Goal: Information Seeking & Learning: Learn about a topic

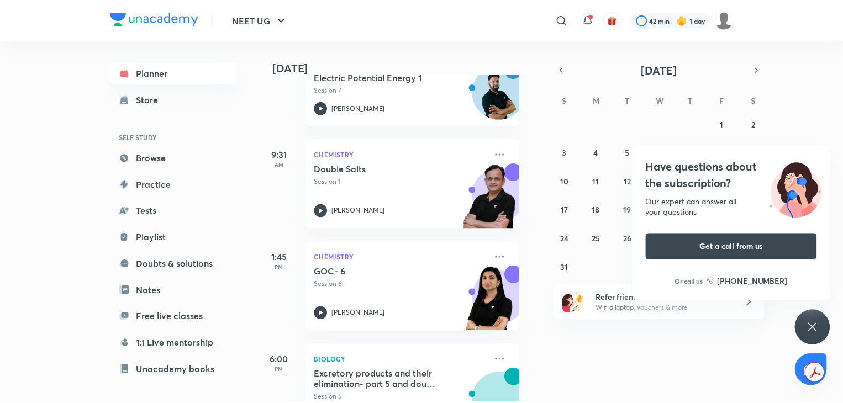
scroll to position [308, 11]
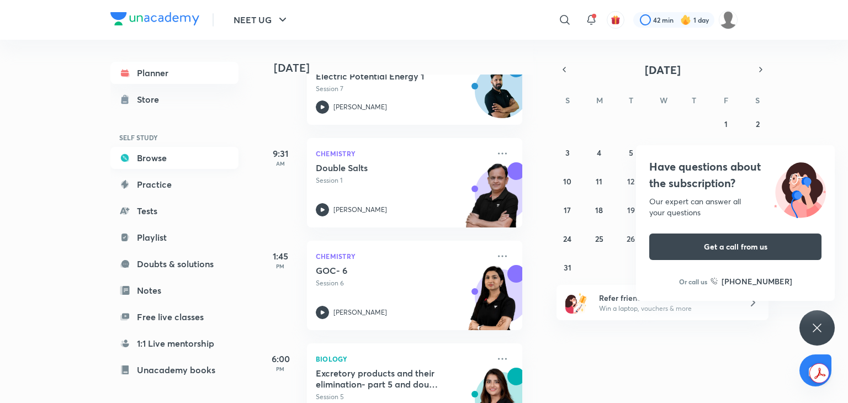
click at [135, 154] on link "Browse" at bounding box center [174, 158] width 128 height 22
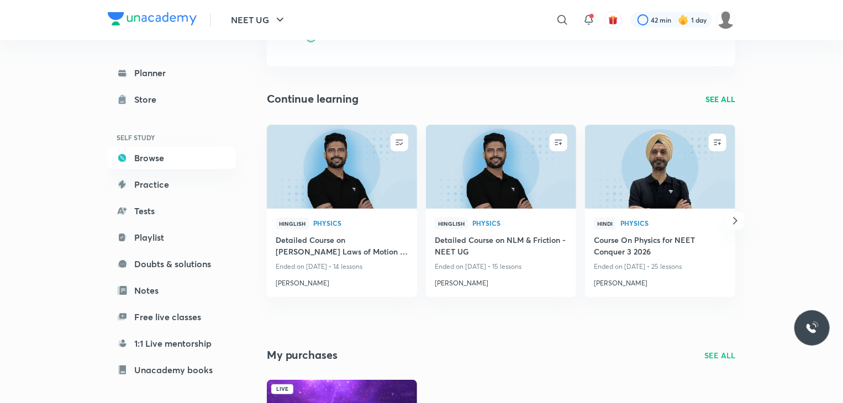
scroll to position [74, 0]
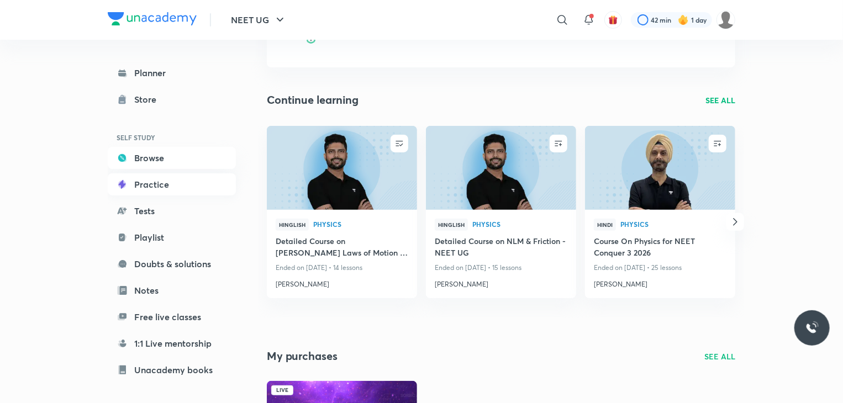
click at [173, 178] on link "Practice" at bounding box center [172, 184] width 128 height 22
click at [196, 201] on link "Tests" at bounding box center [172, 211] width 128 height 22
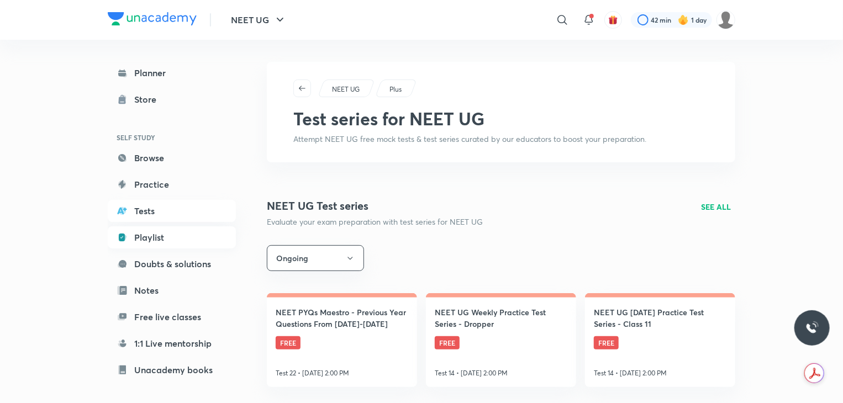
click at [166, 230] on link "Playlist" at bounding box center [172, 237] width 128 height 22
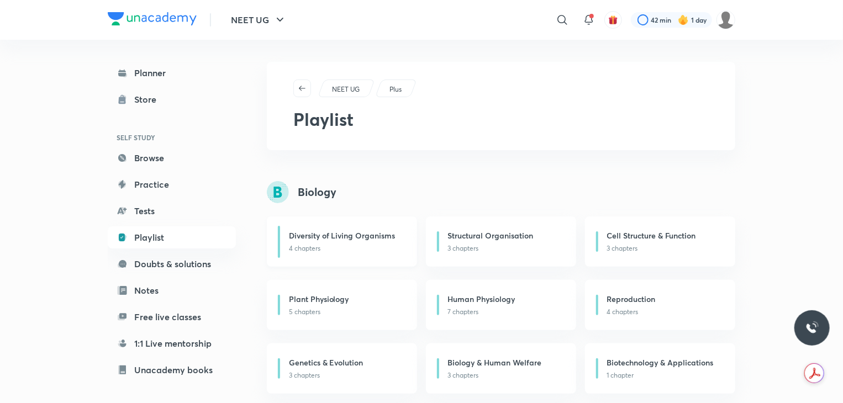
click at [366, 245] on p "4 chapters" at bounding box center [346, 249] width 115 height 10
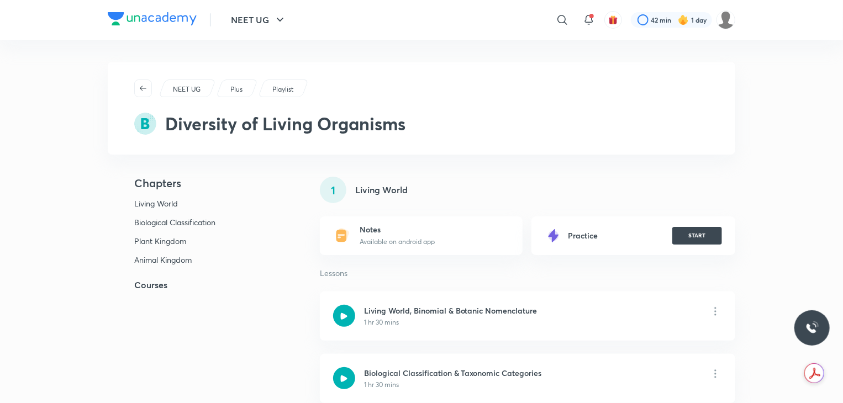
click at [366, 245] on p "Available on android app" at bounding box center [397, 242] width 75 height 10
click at [436, 251] on div "Notes Available on android app" at bounding box center [421, 235] width 203 height 39
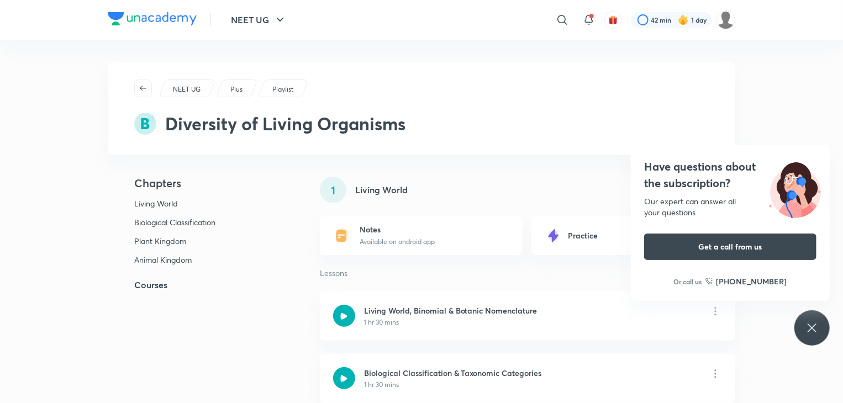
click at [799, 331] on div "Have questions about the subscription? Our expert can answer all your questions…" at bounding box center [811, 327] width 35 height 35
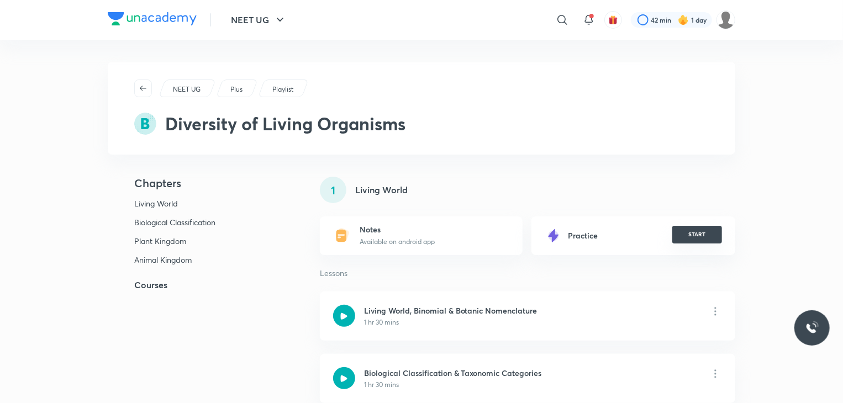
click at [691, 228] on button "START" at bounding box center [697, 235] width 50 height 18
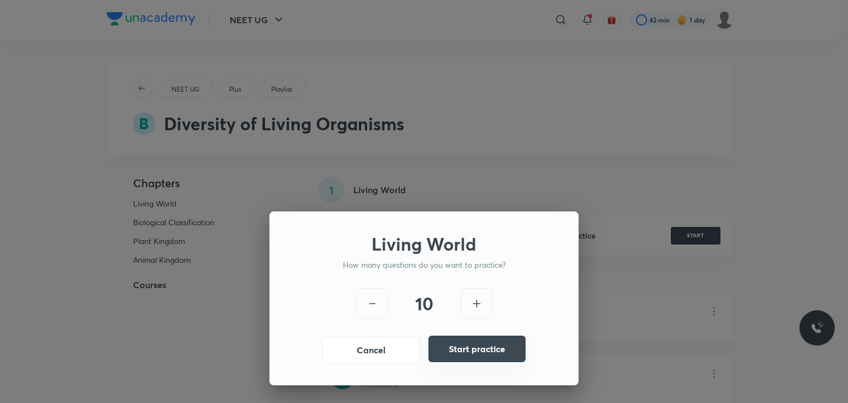
click at [485, 345] on button "Start practice" at bounding box center [477, 349] width 97 height 27
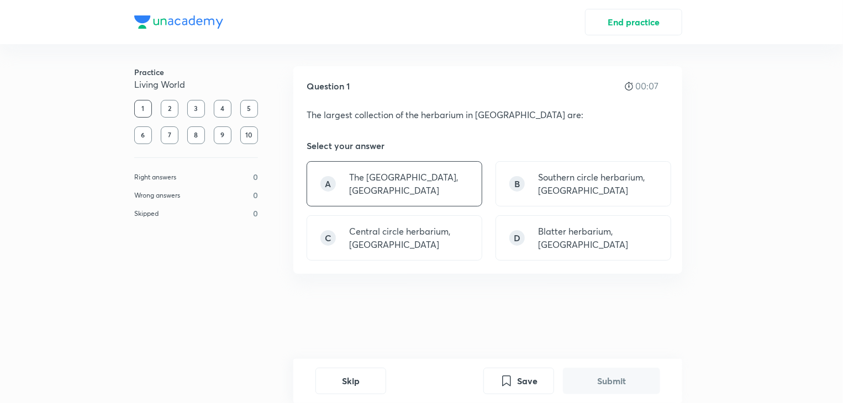
click at [424, 197] on div "A The [GEOGRAPHIC_DATA], [GEOGRAPHIC_DATA]" at bounding box center [394, 183] width 176 height 45
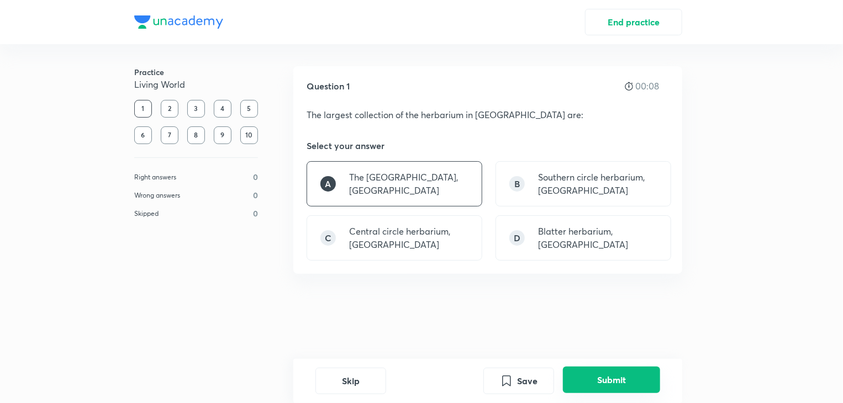
click at [611, 376] on button "Submit" at bounding box center [611, 380] width 97 height 27
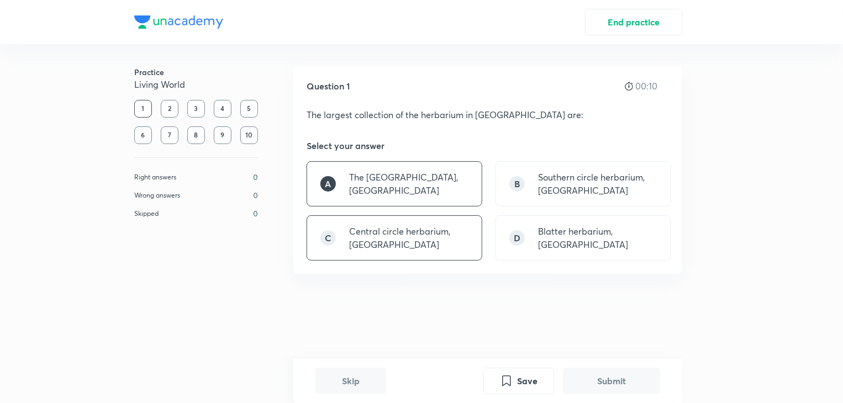
scroll to position [245, 0]
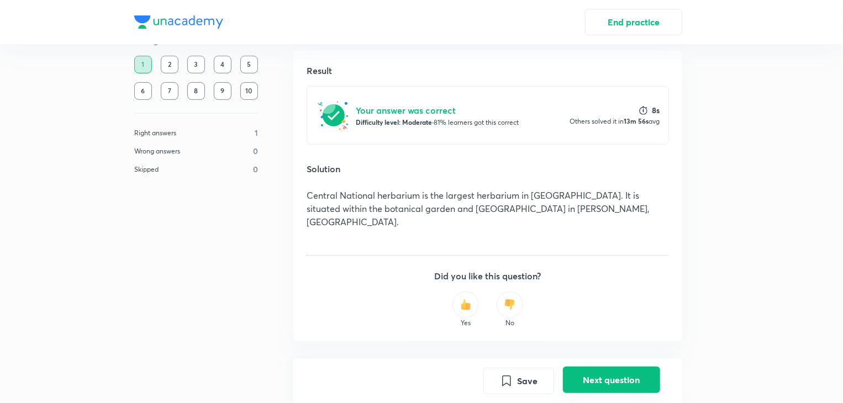
click at [606, 379] on button "Next question" at bounding box center [611, 380] width 97 height 27
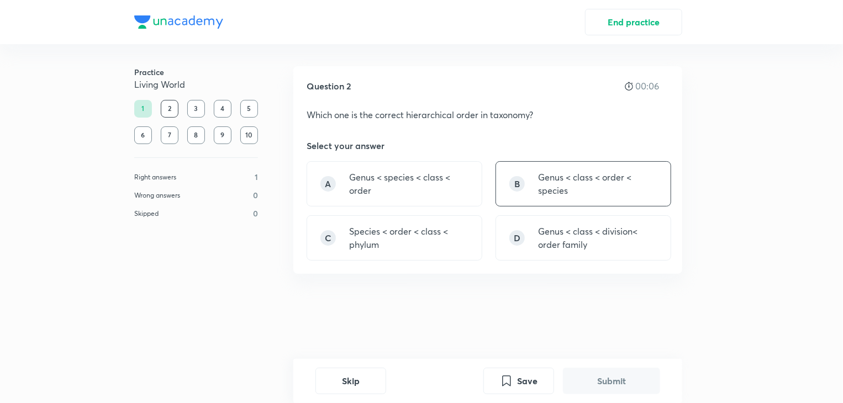
click at [605, 179] on p "Genus < class < order < species" at bounding box center [597, 184] width 119 height 27
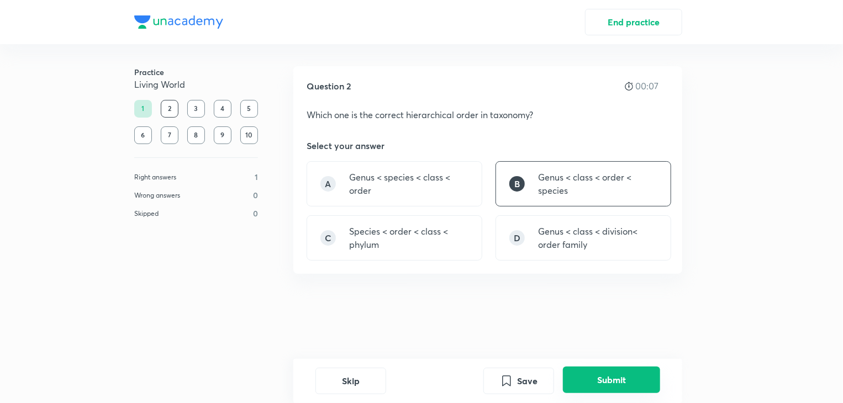
click at [611, 375] on button "Submit" at bounding box center [611, 380] width 97 height 27
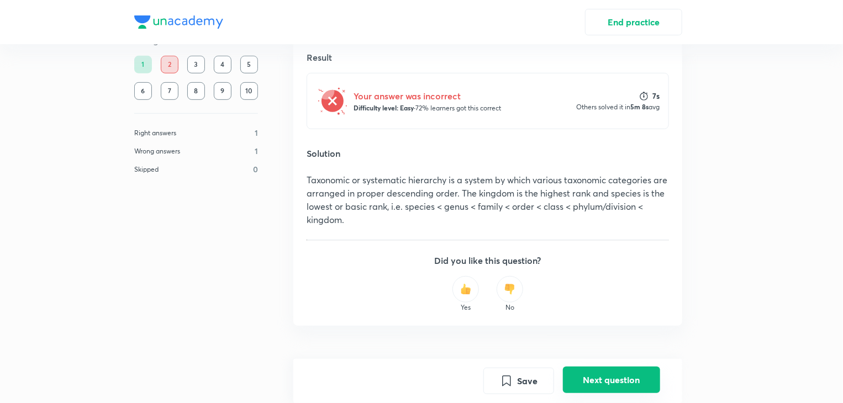
click at [611, 379] on button "Next question" at bounding box center [611, 380] width 97 height 27
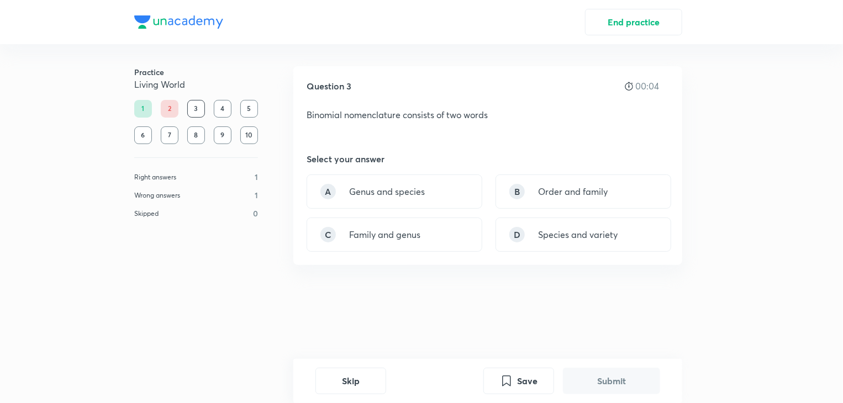
click at [611, 379] on button "Submit" at bounding box center [611, 381] width 97 height 27
click at [450, 183] on div "A Genus and species" at bounding box center [394, 192] width 176 height 34
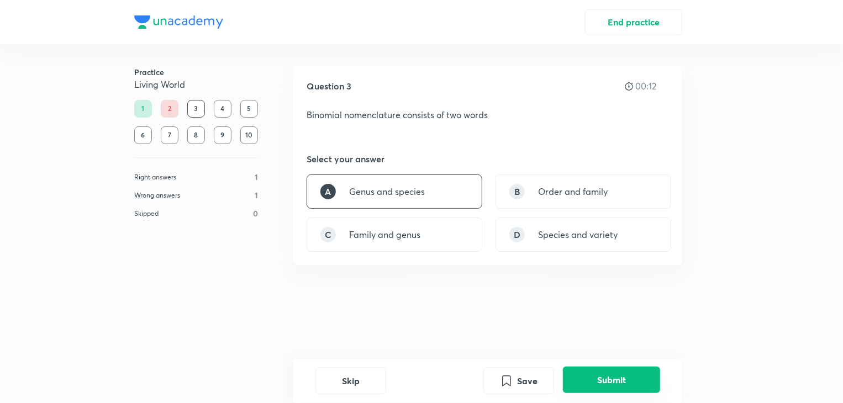
click at [595, 372] on button "Submit" at bounding box center [611, 380] width 97 height 27
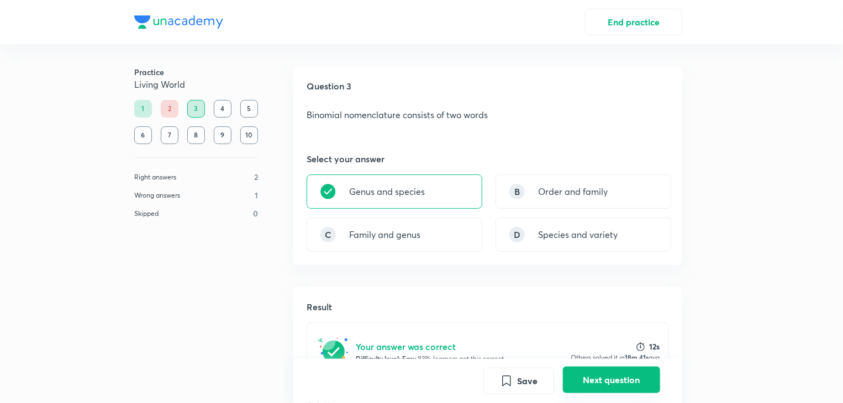
scroll to position [223, 0]
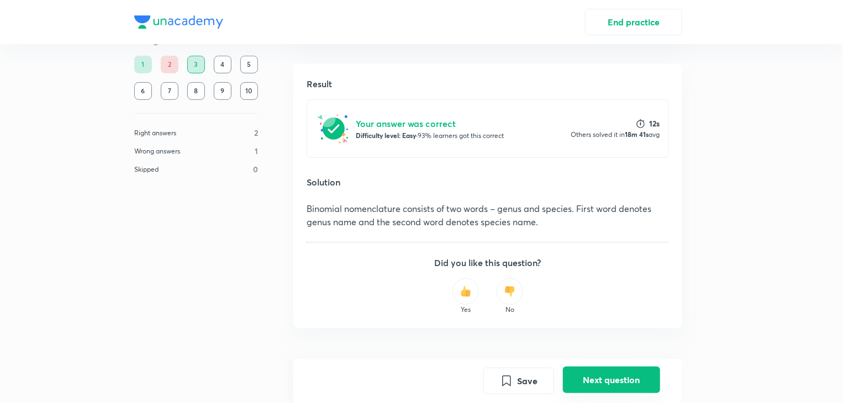
click at [596, 379] on button "Next question" at bounding box center [611, 380] width 97 height 27
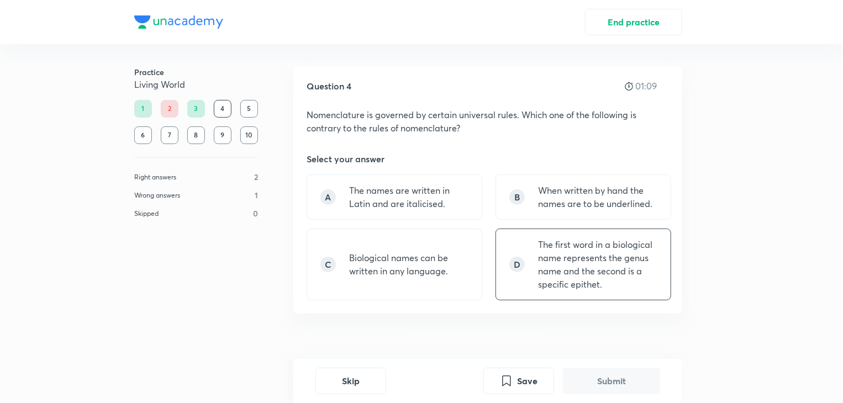
click at [542, 288] on p "The first word in a biological name represents the genus name and the second is…" at bounding box center [597, 264] width 119 height 53
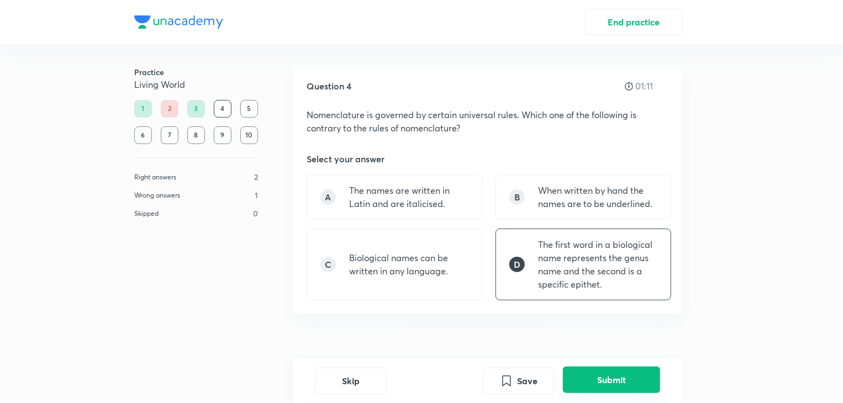
click at [581, 372] on button "Submit" at bounding box center [611, 380] width 97 height 27
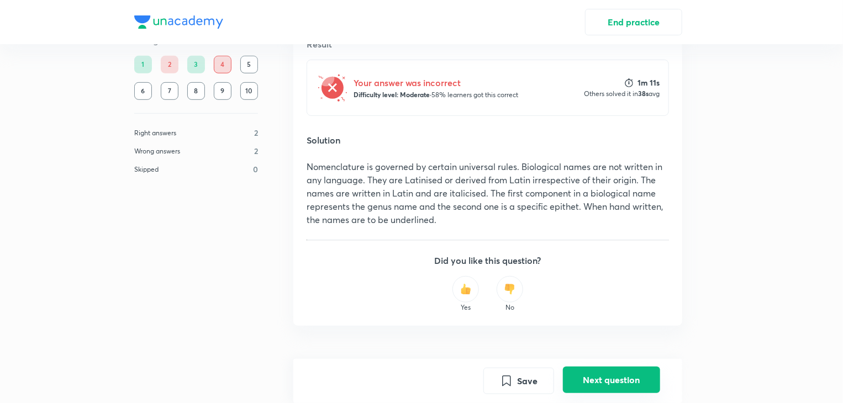
click at [593, 372] on button "Next question" at bounding box center [611, 380] width 97 height 27
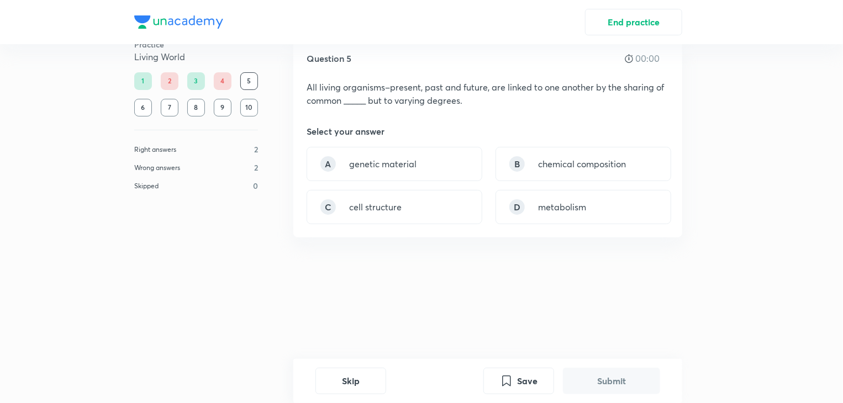
scroll to position [0, 0]
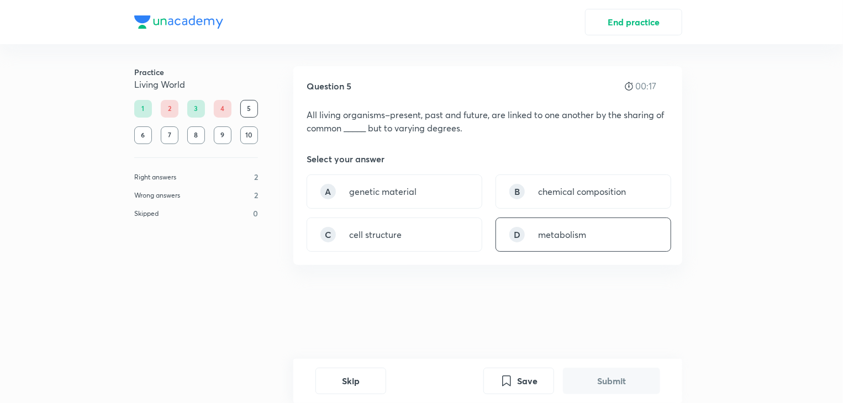
click at [539, 236] on p "metabolism" at bounding box center [562, 234] width 48 height 13
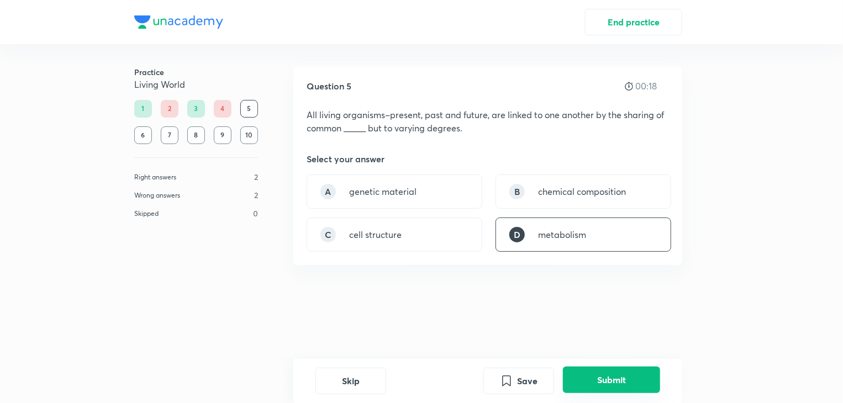
click at [614, 383] on button "Submit" at bounding box center [611, 380] width 97 height 27
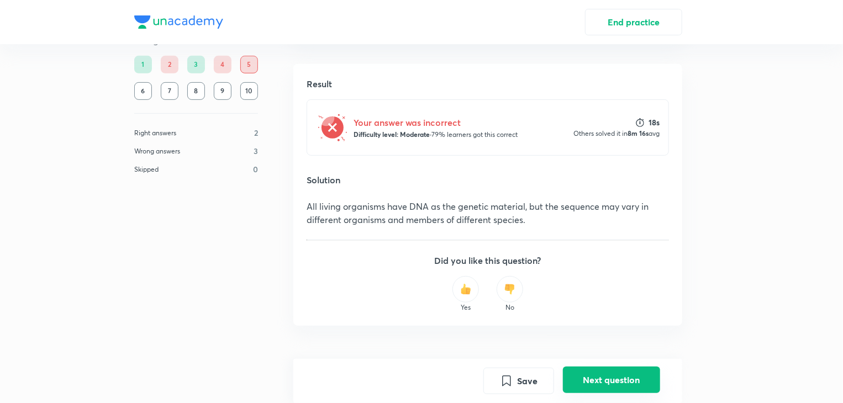
click at [614, 383] on button "Next question" at bounding box center [611, 380] width 97 height 27
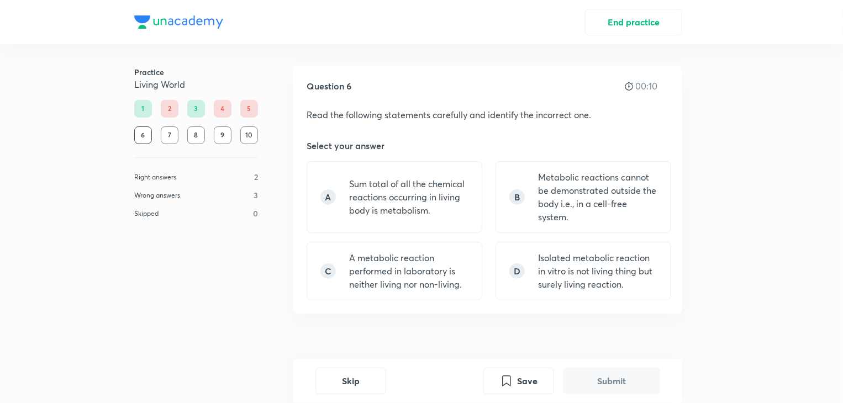
click at [429, 115] on p "Read the following statements carefully and identify the incorrect one." at bounding box center [487, 114] width 362 height 13
click at [577, 196] on p "Metabolic reactions cannot be demonstrated outside the body i.e., in a cell-fre…" at bounding box center [597, 197] width 119 height 53
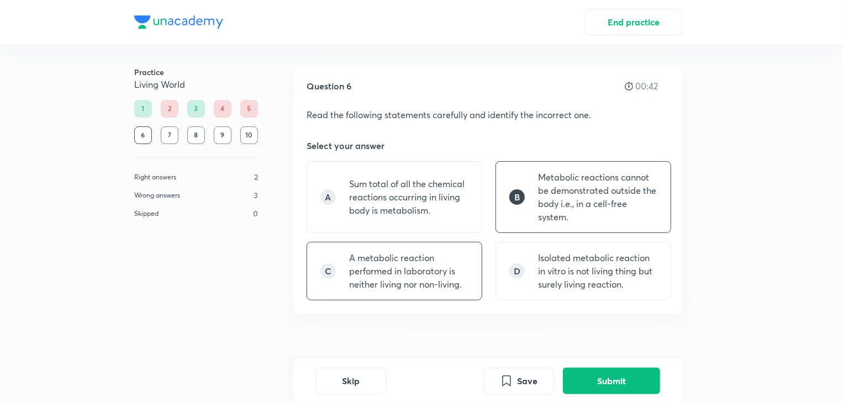
click at [413, 242] on div "C A metabolic reaction performed in laboratory is neither living nor non-living." at bounding box center [394, 271] width 176 height 59
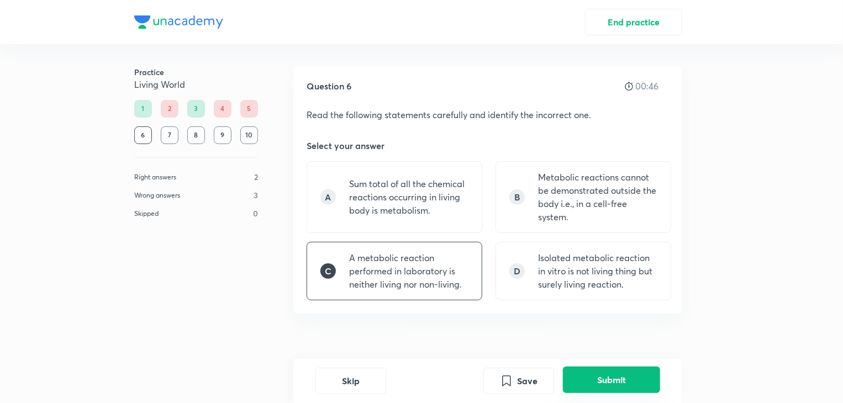
click at [601, 372] on button "Submit" at bounding box center [611, 380] width 97 height 27
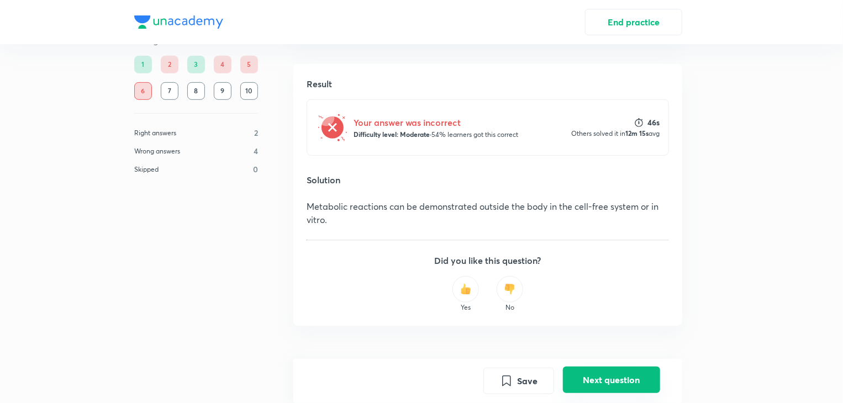
click at [604, 372] on button "Next question" at bounding box center [611, 380] width 97 height 27
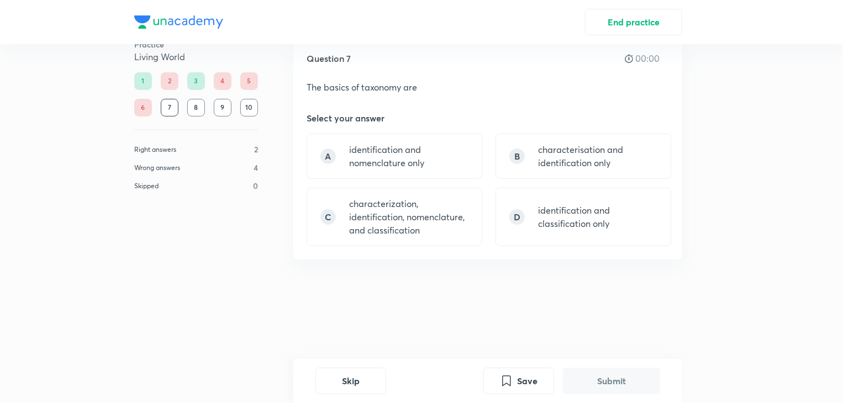
scroll to position [0, 0]
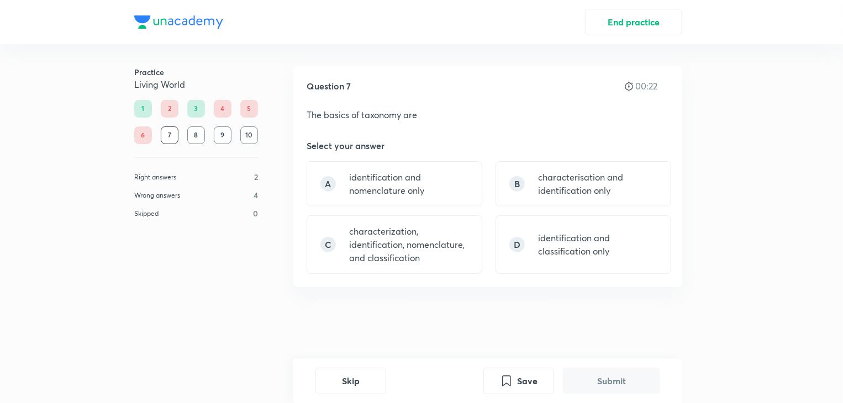
click at [604, 372] on button "Submit" at bounding box center [611, 381] width 97 height 27
click at [360, 251] on p "characterization, identification, nomenclature, and classification" at bounding box center [408, 245] width 119 height 40
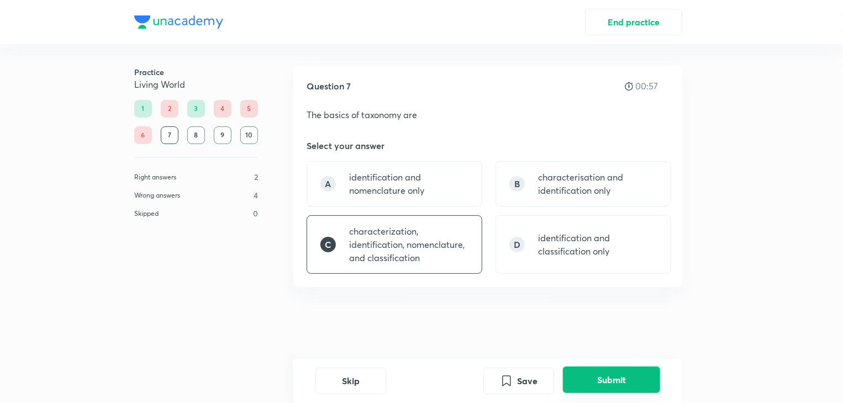
click at [614, 376] on button "Submit" at bounding box center [611, 380] width 97 height 27
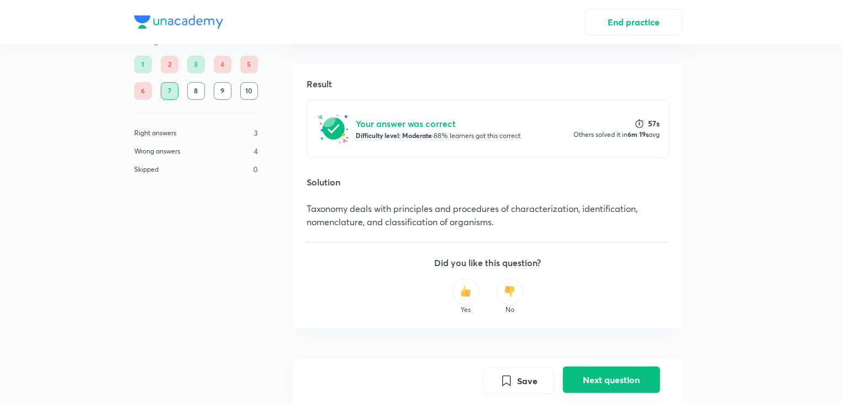
click at [622, 375] on button "Next question" at bounding box center [611, 380] width 97 height 27
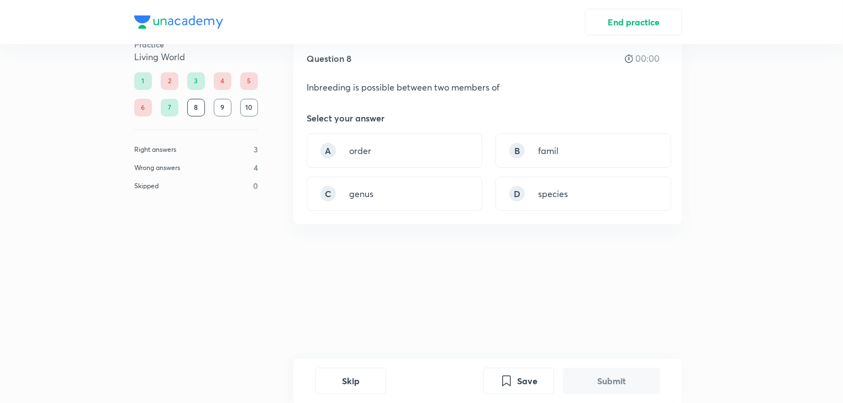
scroll to position [0, 0]
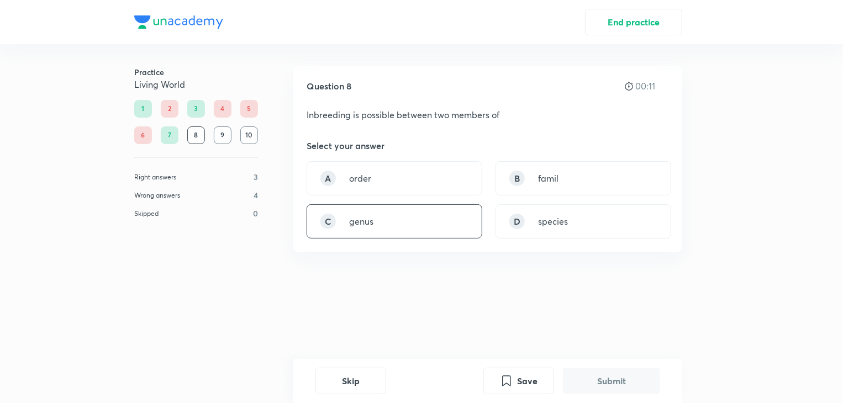
click at [409, 218] on div "C genus" at bounding box center [394, 221] width 176 height 34
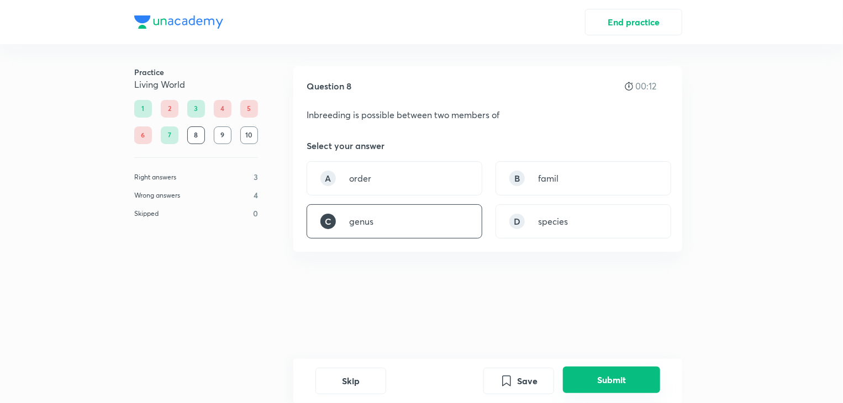
click at [607, 389] on button "Submit" at bounding box center [611, 380] width 97 height 27
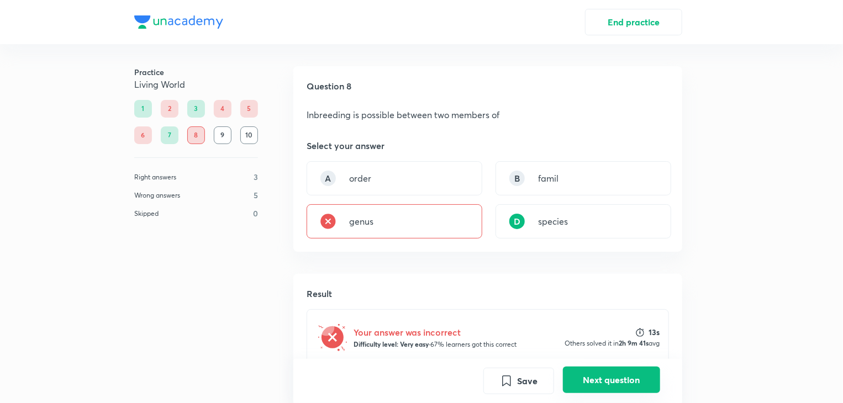
scroll to position [223, 0]
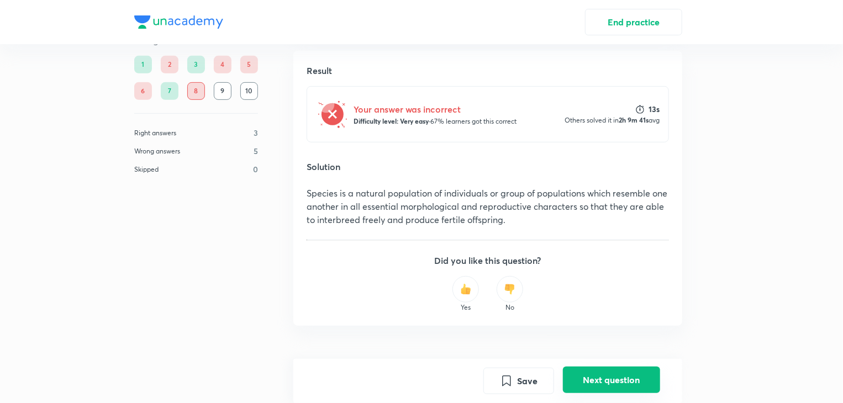
click at [607, 389] on button "Next question" at bounding box center [611, 380] width 97 height 27
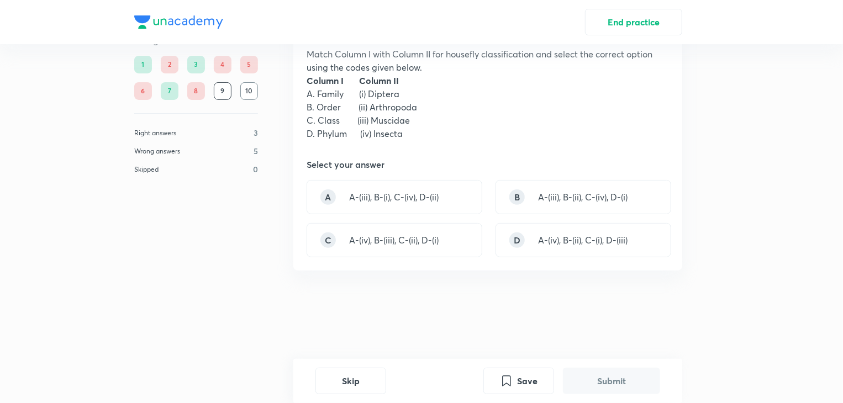
scroll to position [0, 0]
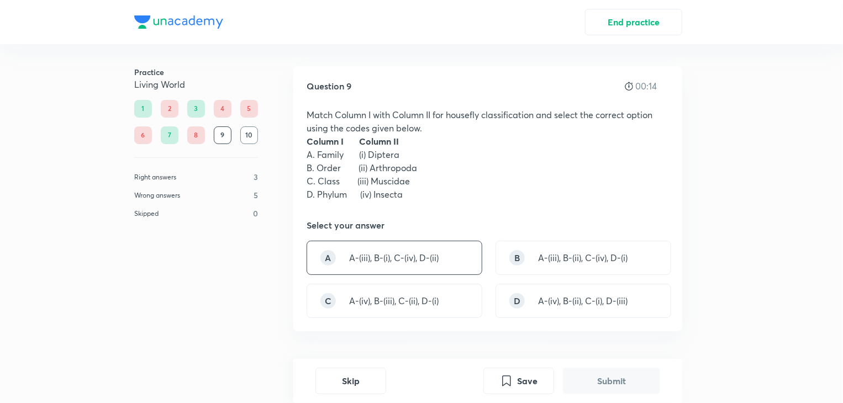
click at [448, 259] on div "A A-(iii), B-(i), C-(iv), D-(ii)" at bounding box center [394, 258] width 176 height 34
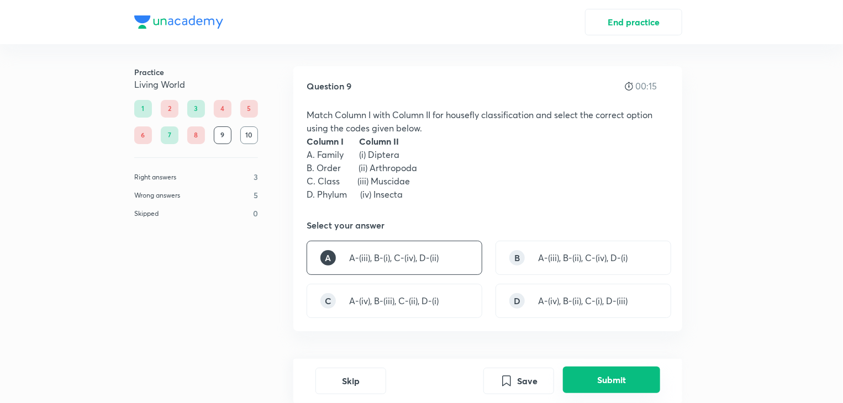
click at [595, 378] on button "Submit" at bounding box center [611, 380] width 97 height 27
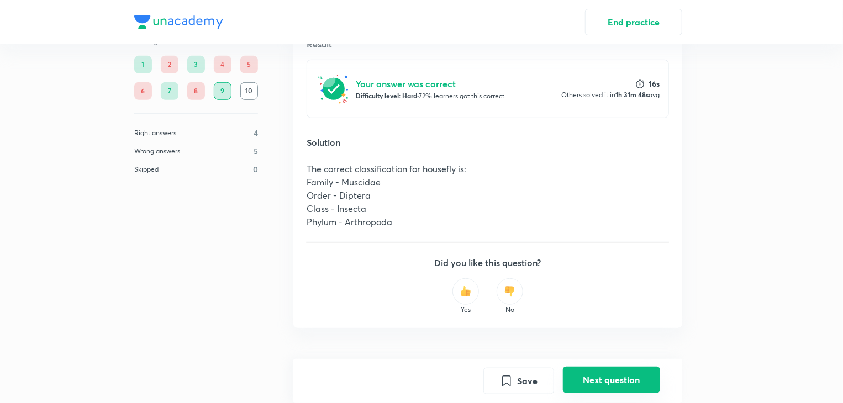
click at [595, 378] on button "Next question" at bounding box center [611, 380] width 97 height 27
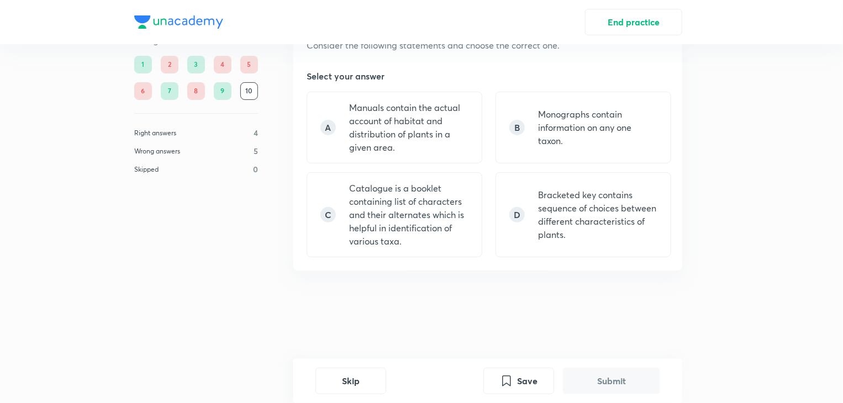
scroll to position [0, 0]
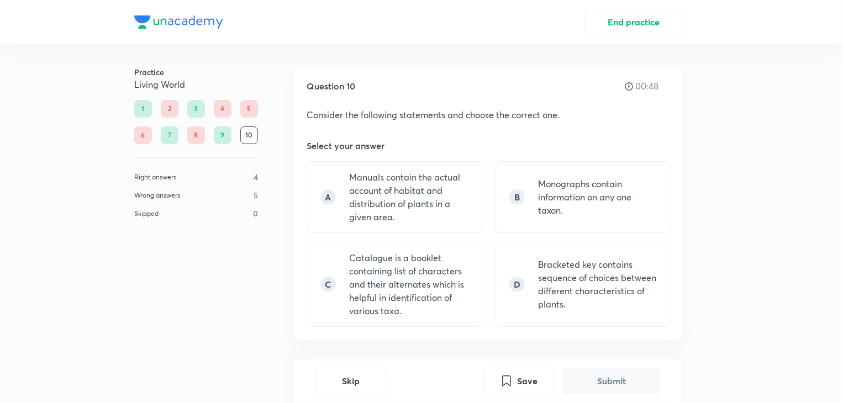
click at [480, 131] on div "Question 10 00:48 Consider the following statements and choose the correct one.…" at bounding box center [487, 203] width 389 height 274
click at [607, 217] on div "B Monographs contain information on any one taxon." at bounding box center [583, 197] width 176 height 72
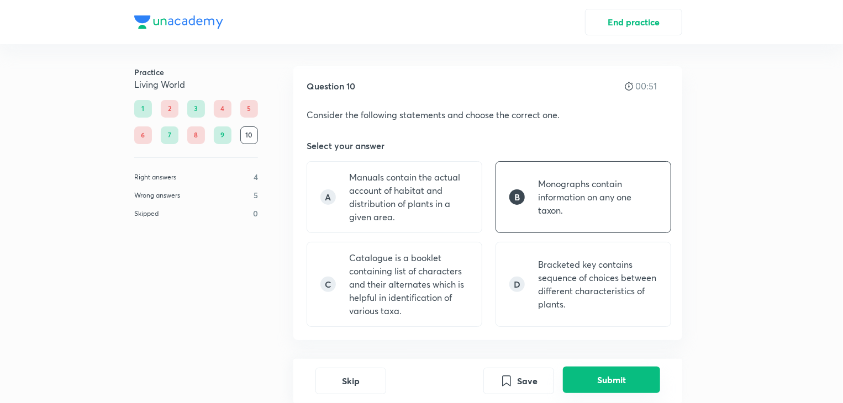
click at [603, 369] on button "Submit" at bounding box center [611, 380] width 97 height 27
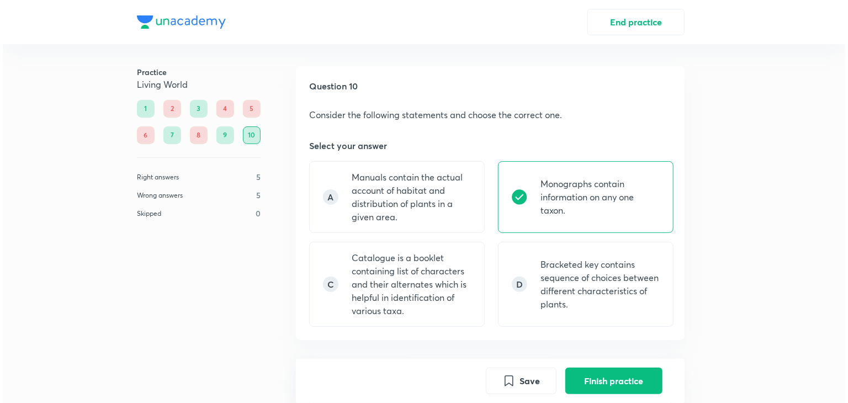
scroll to position [338, 0]
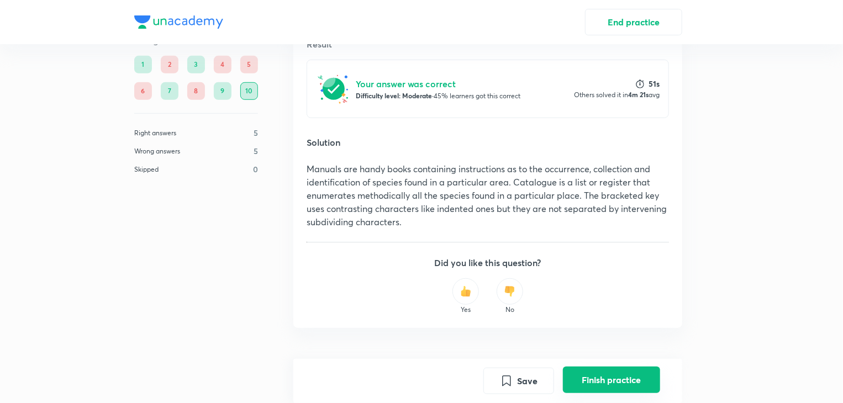
click at [599, 375] on button "Finish practice" at bounding box center [611, 380] width 97 height 27
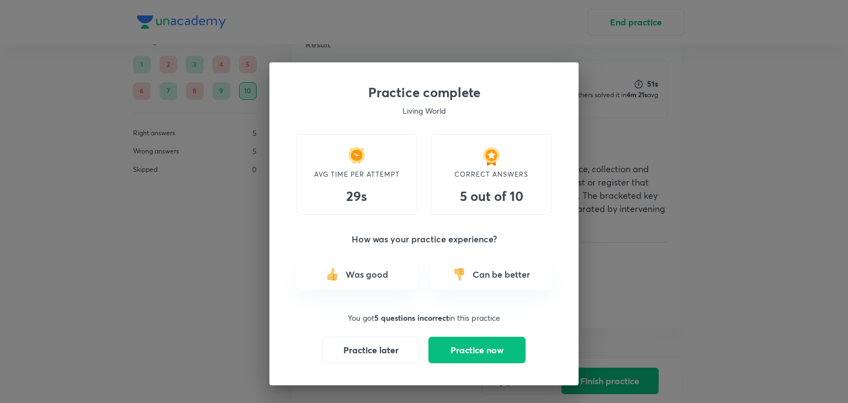
click at [391, 274] on div "Was good" at bounding box center [356, 274] width 121 height 31
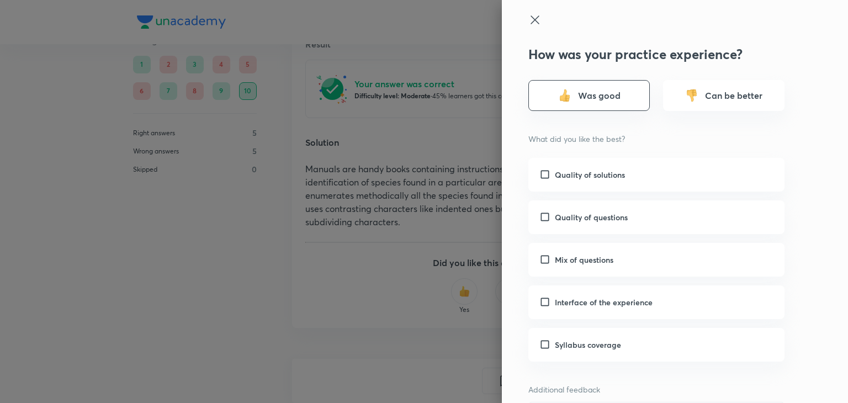
click at [584, 189] on div "Quality of solutions" at bounding box center [656, 175] width 256 height 34
click at [581, 160] on div "Quality of solutions" at bounding box center [656, 175] width 256 height 34
click at [582, 178] on h6 "Quality of solutions" at bounding box center [590, 175] width 70 height 12
checkbox input "true"
click at [540, 218] on input "checkbox" at bounding box center [547, 218] width 15 height 12
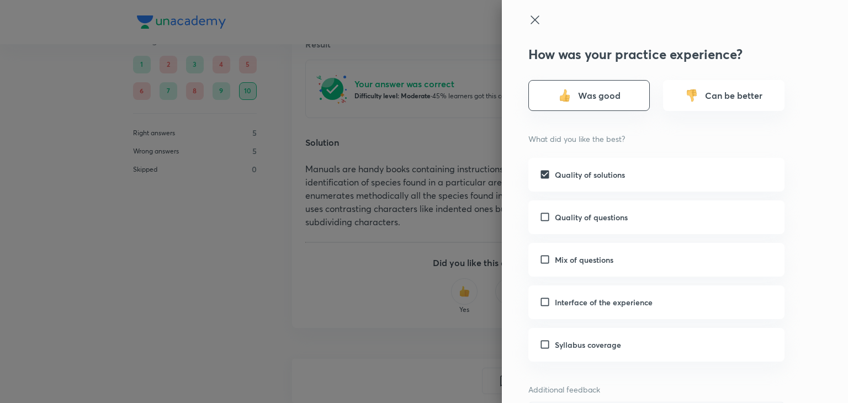
checkbox input "true"
click at [540, 256] on input "checkbox" at bounding box center [547, 260] width 15 height 12
checkbox input "true"
click at [540, 300] on input "checkbox" at bounding box center [547, 303] width 15 height 12
checkbox input "true"
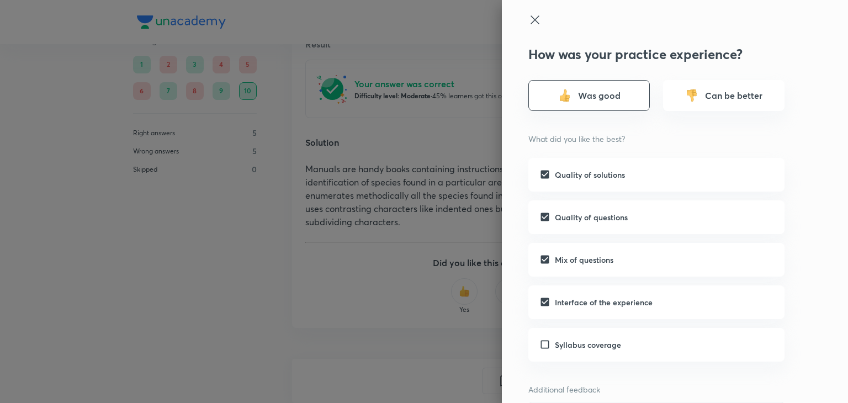
click at [531, 351] on div "Syllabus coverage" at bounding box center [656, 345] width 256 height 34
click at [540, 345] on input "checkbox" at bounding box center [547, 345] width 15 height 12
checkbox input "true"
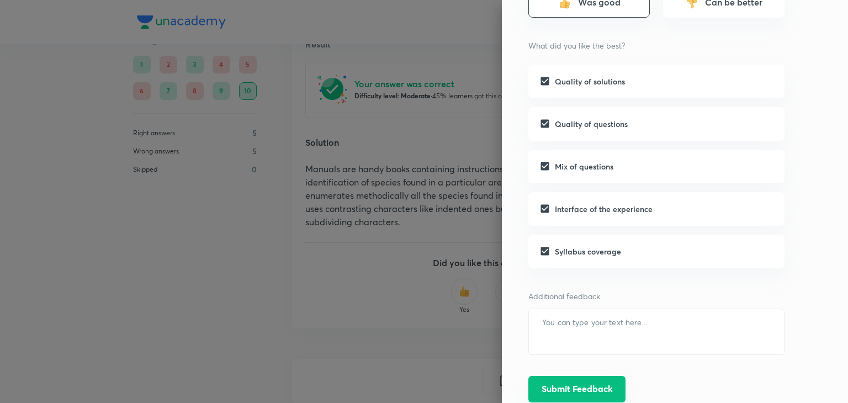
click at [570, 389] on button "Submit Feedback" at bounding box center [576, 389] width 97 height 27
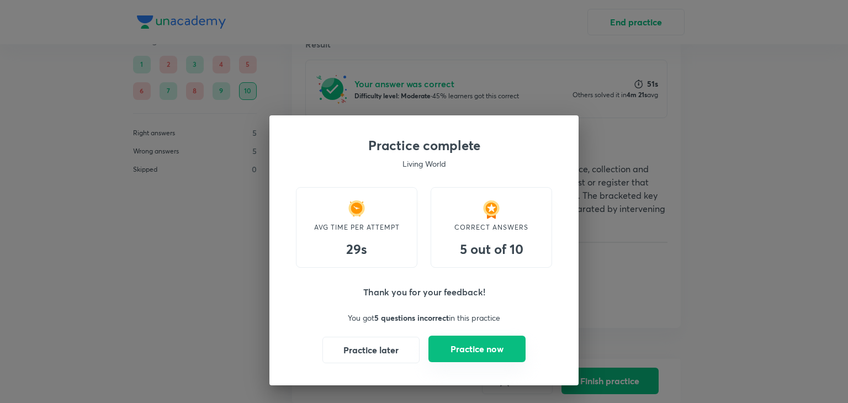
click at [485, 338] on button "Practice now" at bounding box center [477, 349] width 97 height 27
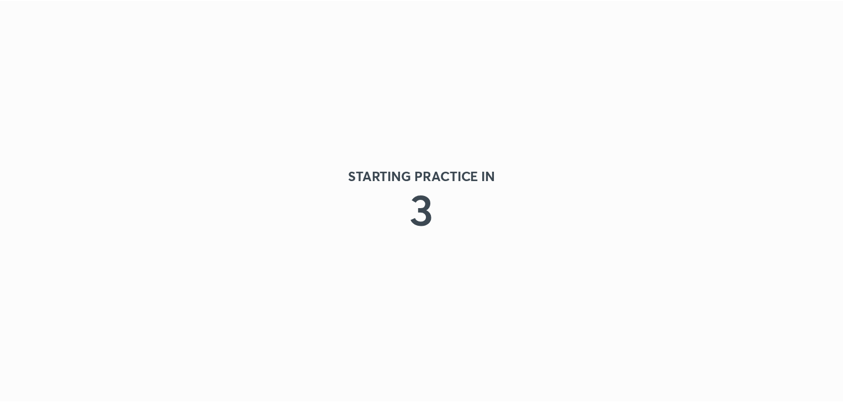
scroll to position [0, 0]
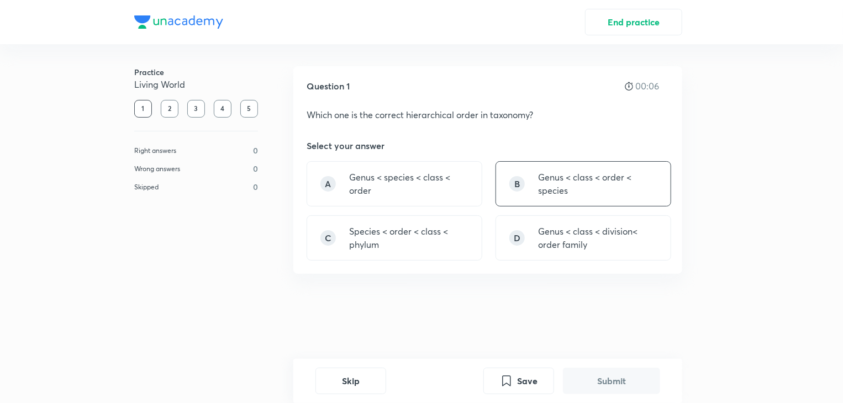
click at [607, 184] on p "Genus < class < order < species" at bounding box center [597, 184] width 119 height 27
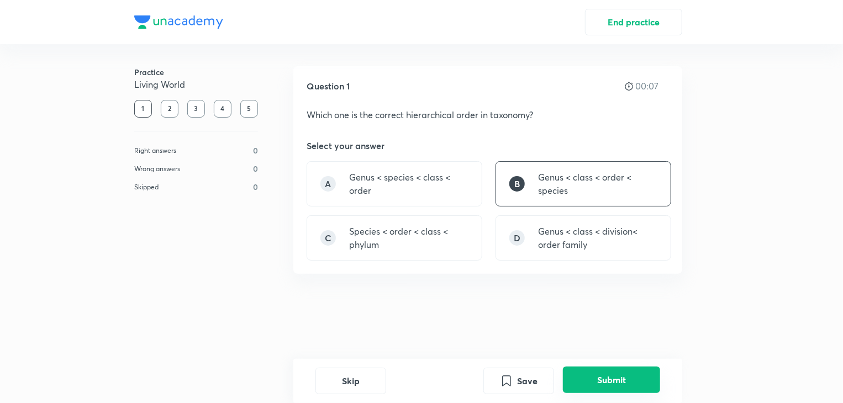
click at [588, 368] on button "Submit" at bounding box center [611, 380] width 97 height 27
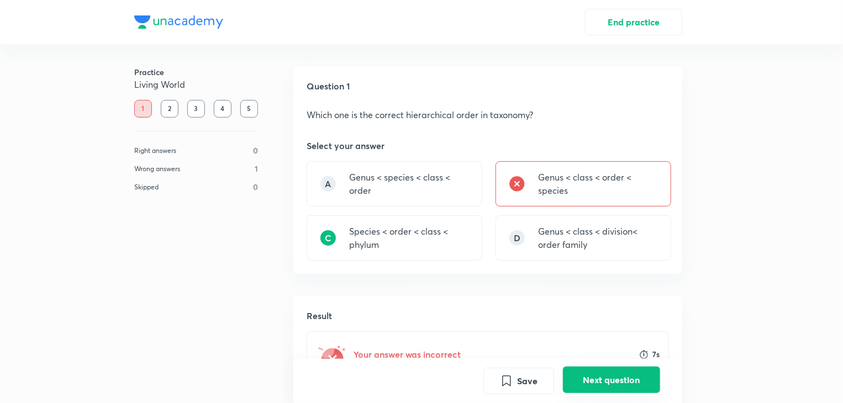
scroll to position [258, 0]
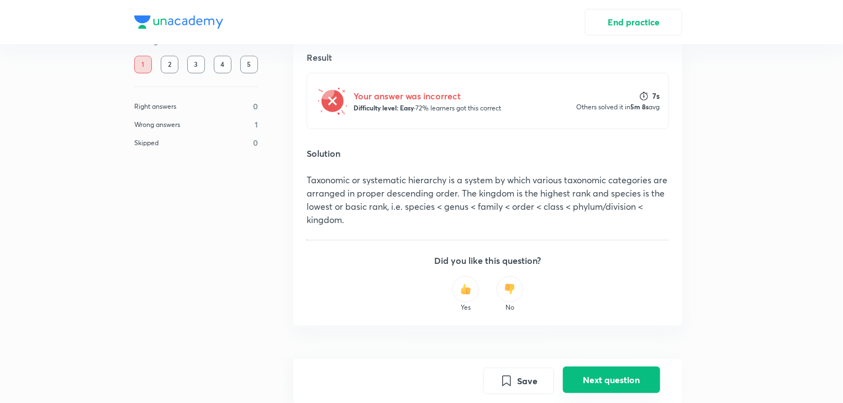
click at [599, 379] on button "Next question" at bounding box center [611, 380] width 97 height 27
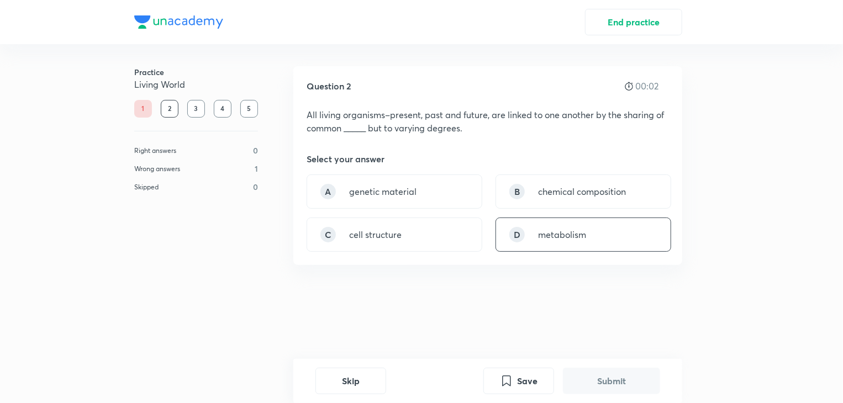
click at [541, 236] on p "metabolism" at bounding box center [562, 234] width 48 height 13
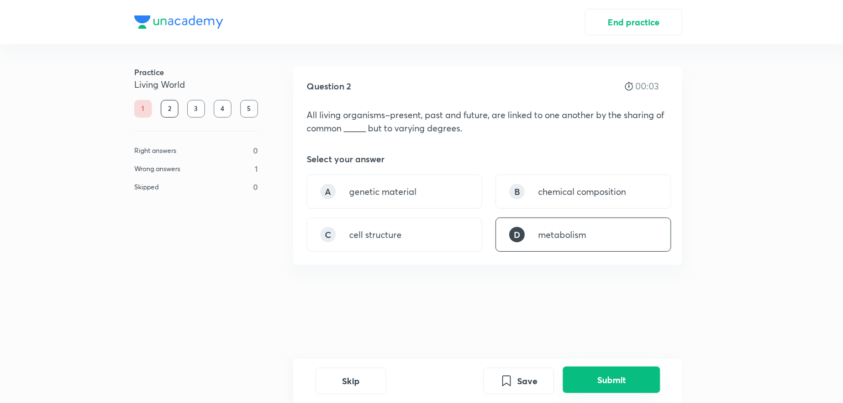
click at [616, 372] on button "Submit" at bounding box center [611, 380] width 97 height 27
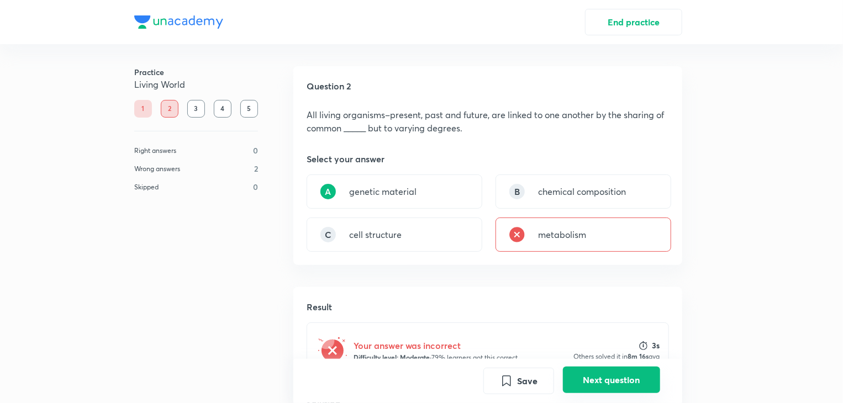
scroll to position [223, 0]
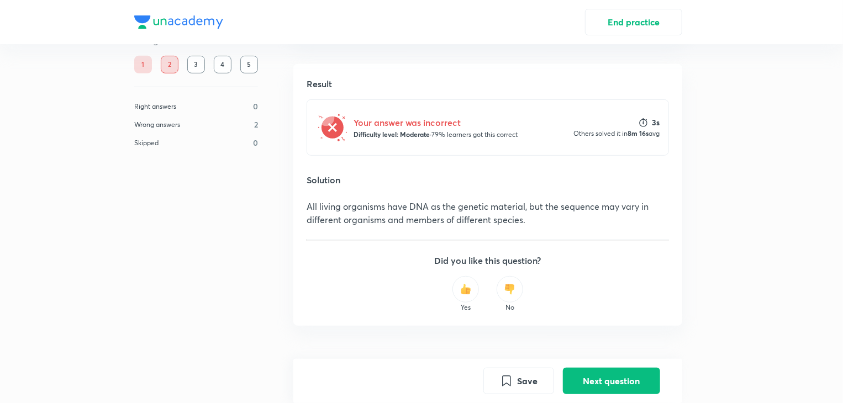
click at [610, 362] on div "Save Next question" at bounding box center [487, 381] width 389 height 44
click at [614, 376] on button "Next question" at bounding box center [611, 380] width 97 height 27
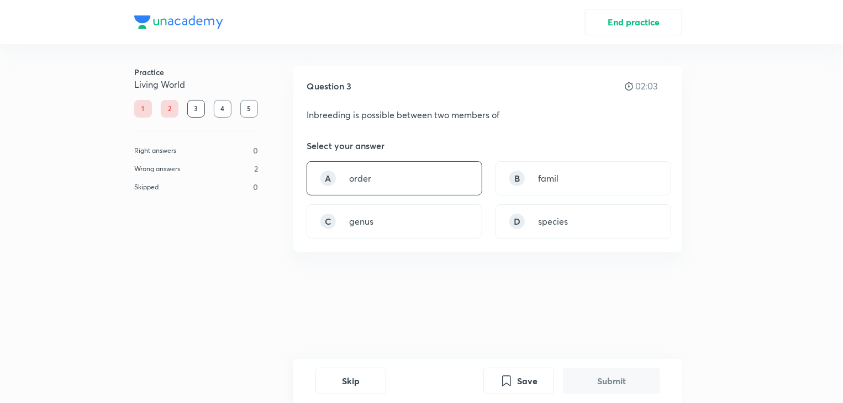
click at [480, 192] on div "A order" at bounding box center [394, 178] width 176 height 34
